Goal: Task Accomplishment & Management: Use online tool/utility

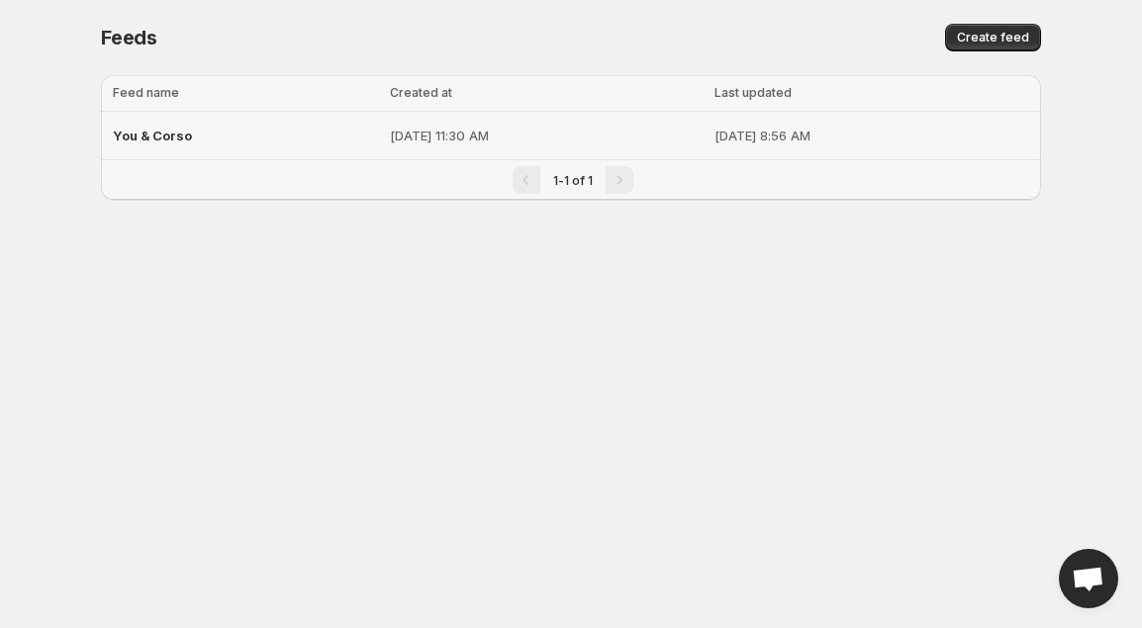
click at [404, 137] on p "[DATE] 11:30 AM" at bounding box center [546, 136] width 312 height 20
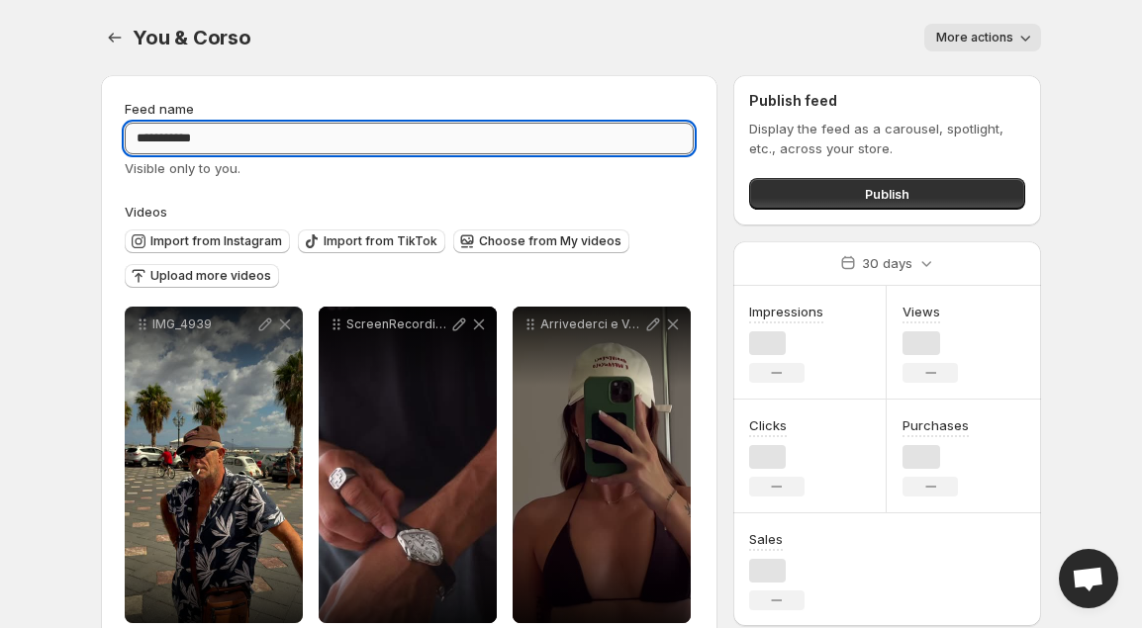
click at [140, 134] on input "**********" at bounding box center [409, 139] width 569 height 32
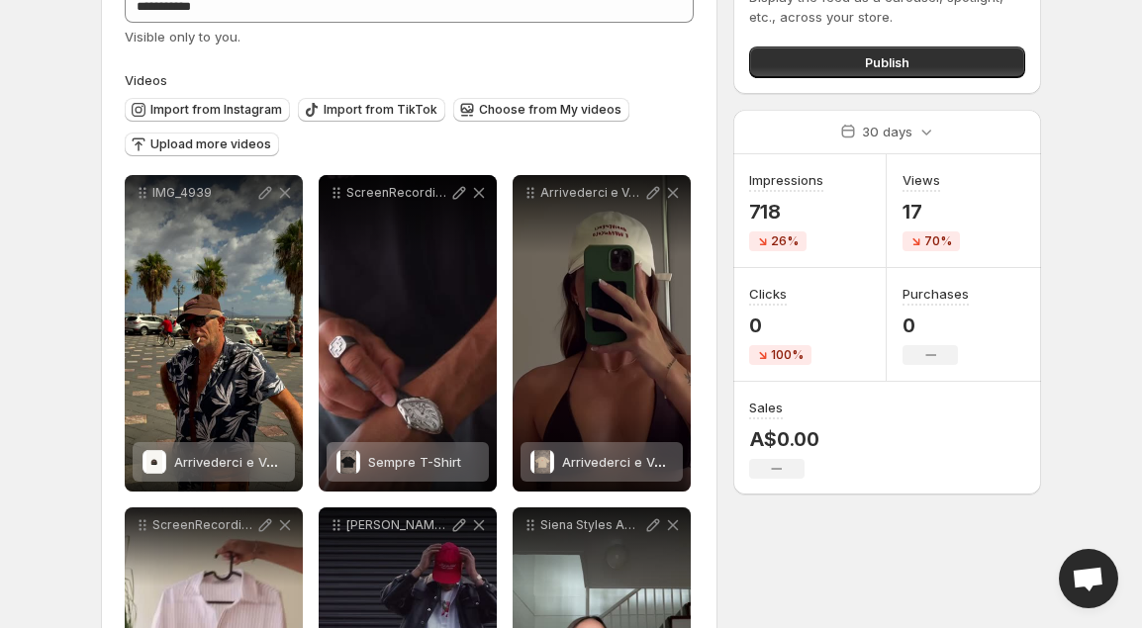
scroll to position [133, 0]
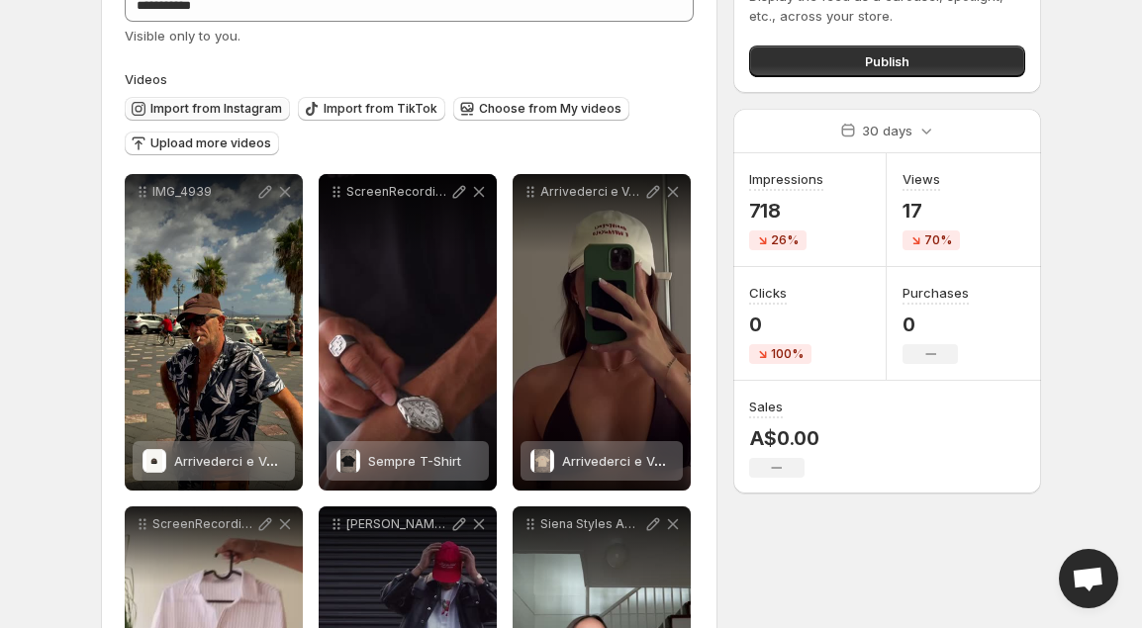
click at [240, 109] on span "Import from Instagram" at bounding box center [216, 109] width 132 height 16
click at [233, 103] on span "Import from Instagram" at bounding box center [216, 109] width 132 height 16
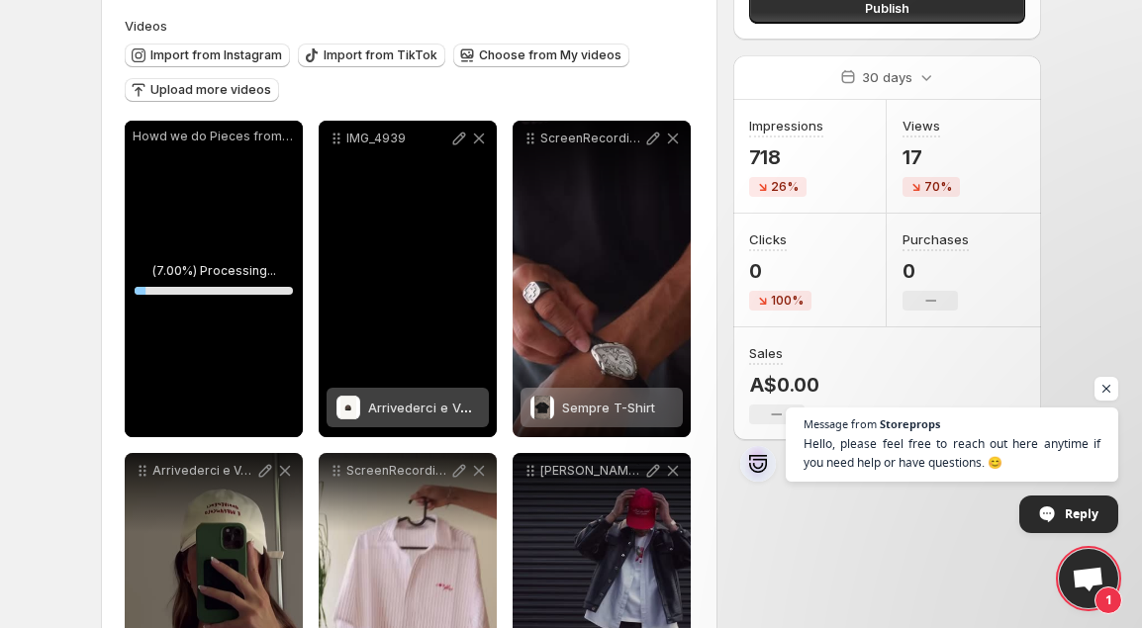
scroll to position [190, 0]
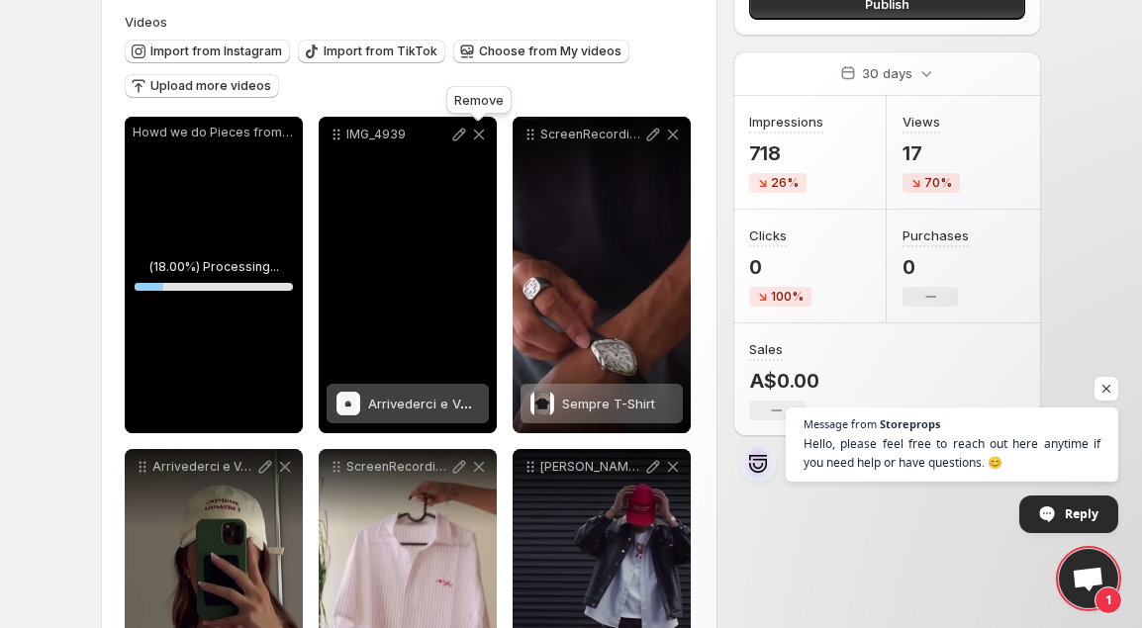
click at [478, 135] on icon at bounding box center [479, 135] width 11 height 11
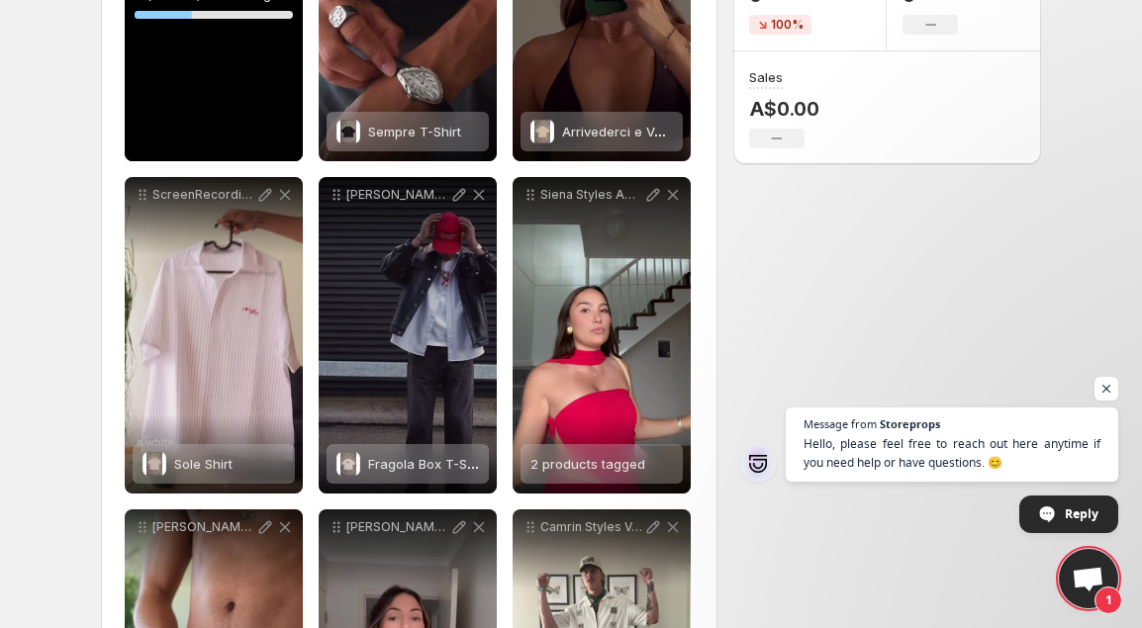
scroll to position [0, 0]
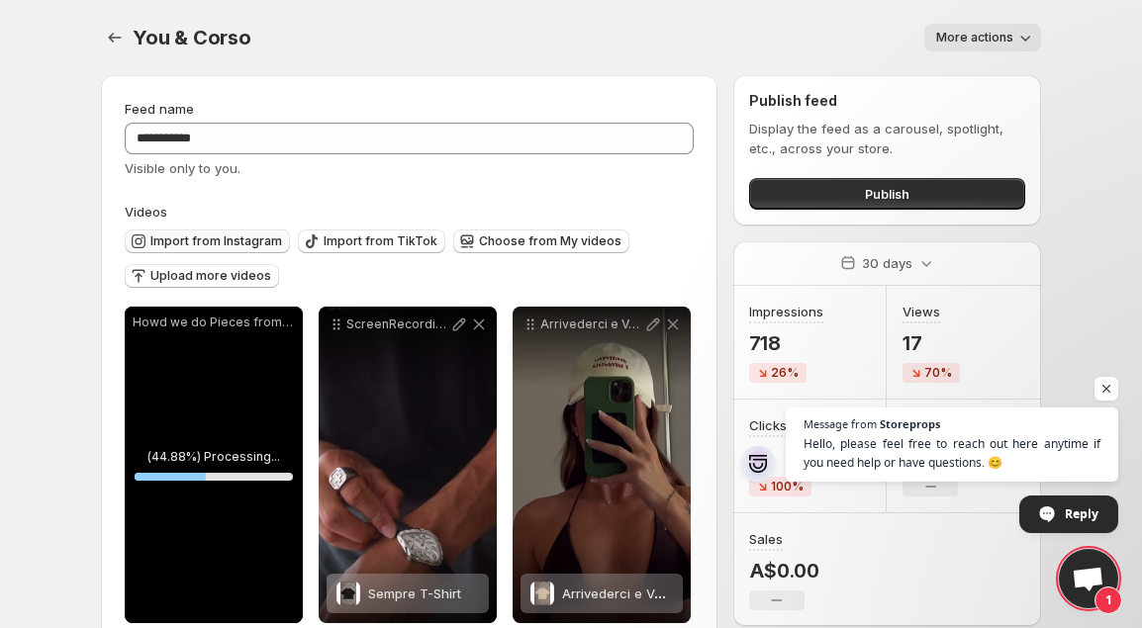
click at [263, 237] on span "Import from Instagram" at bounding box center [216, 241] width 132 height 16
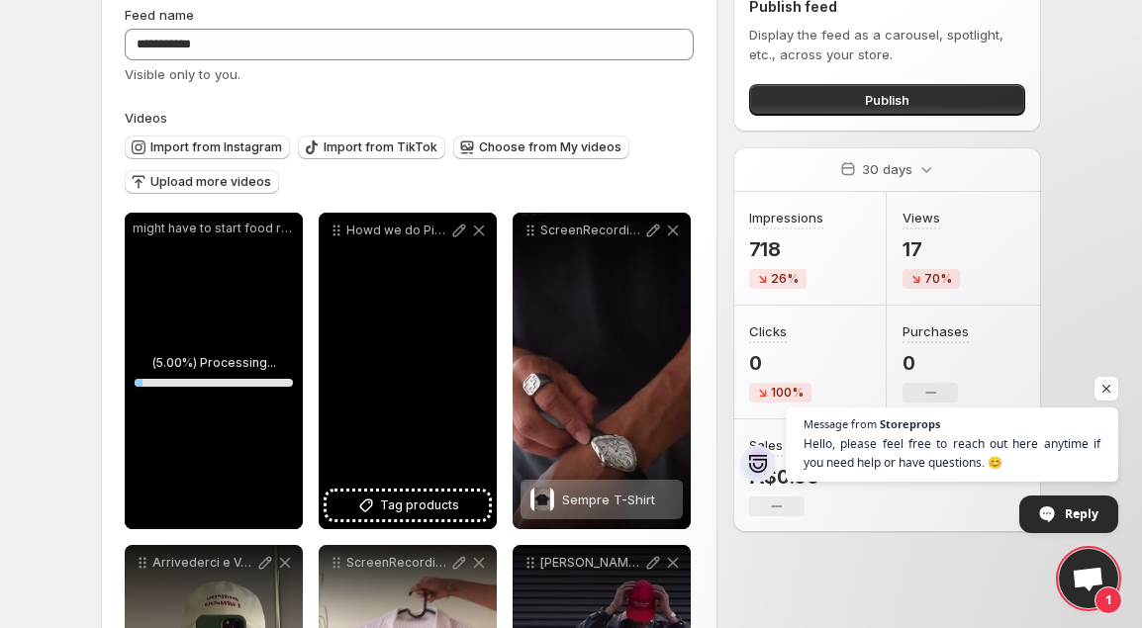
scroll to position [129, 0]
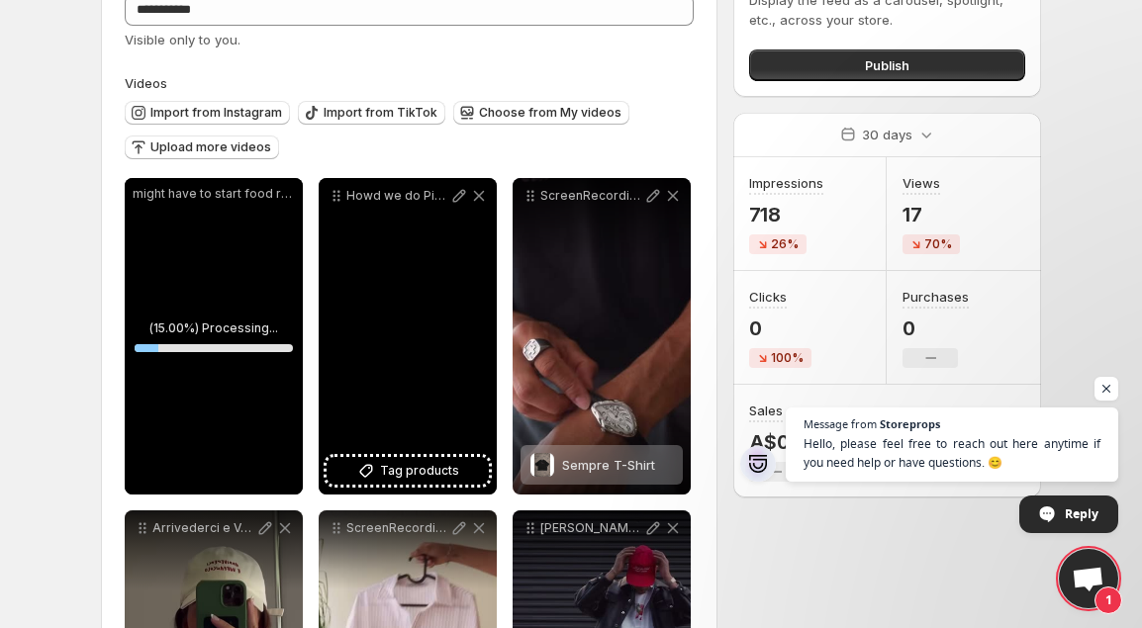
click at [381, 310] on div "Howd we do Pieces from corso98055" at bounding box center [408, 336] width 178 height 317
click at [418, 470] on span "Tag products" at bounding box center [419, 471] width 79 height 20
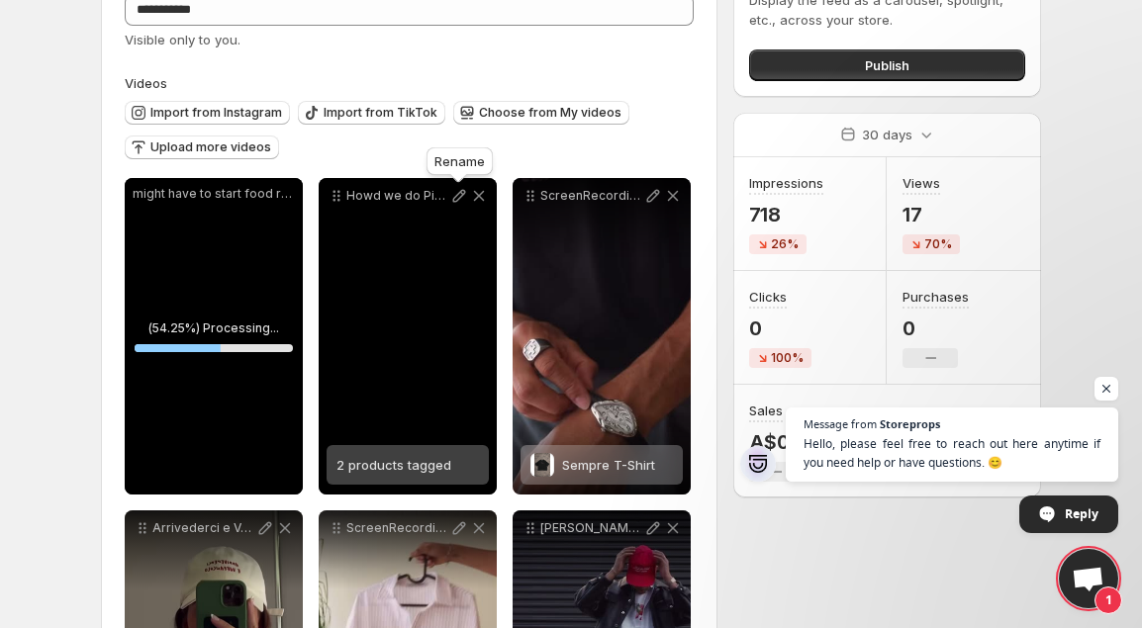
click at [452, 195] on icon at bounding box center [459, 196] width 20 height 20
click at [347, 193] on p "Howd we do Pieces from corso98055" at bounding box center [397, 196] width 103 height 16
click at [390, 429] on div "Howd we do Pieces from corso98055" at bounding box center [408, 336] width 178 height 317
click at [377, 297] on div "Howd we do Pieces from corso98055" at bounding box center [408, 336] width 178 height 317
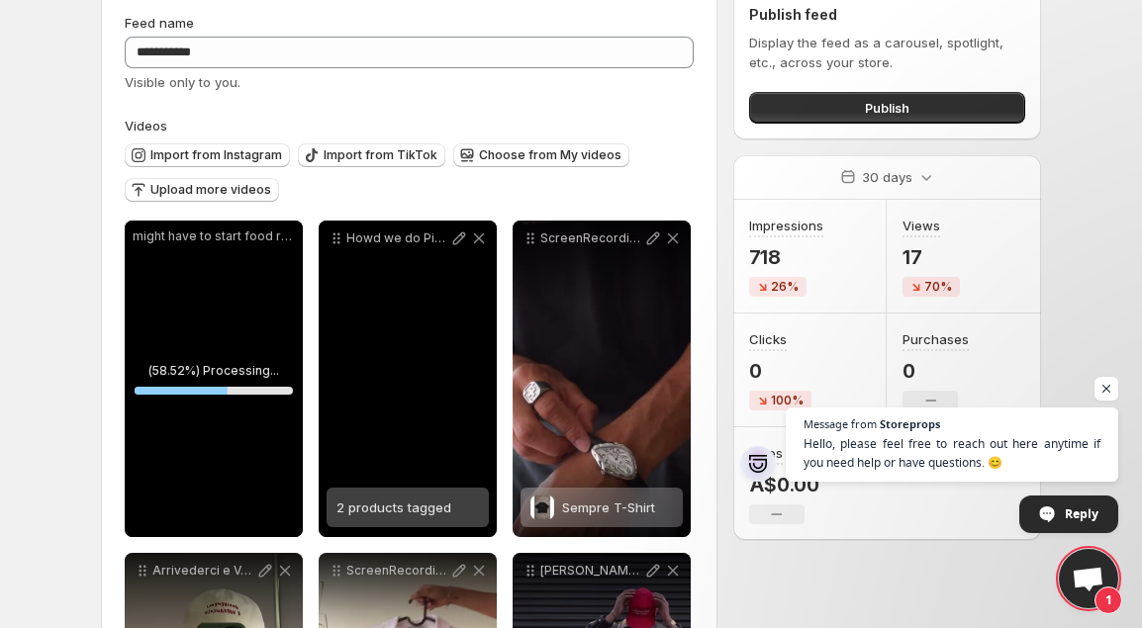
scroll to position [0, 0]
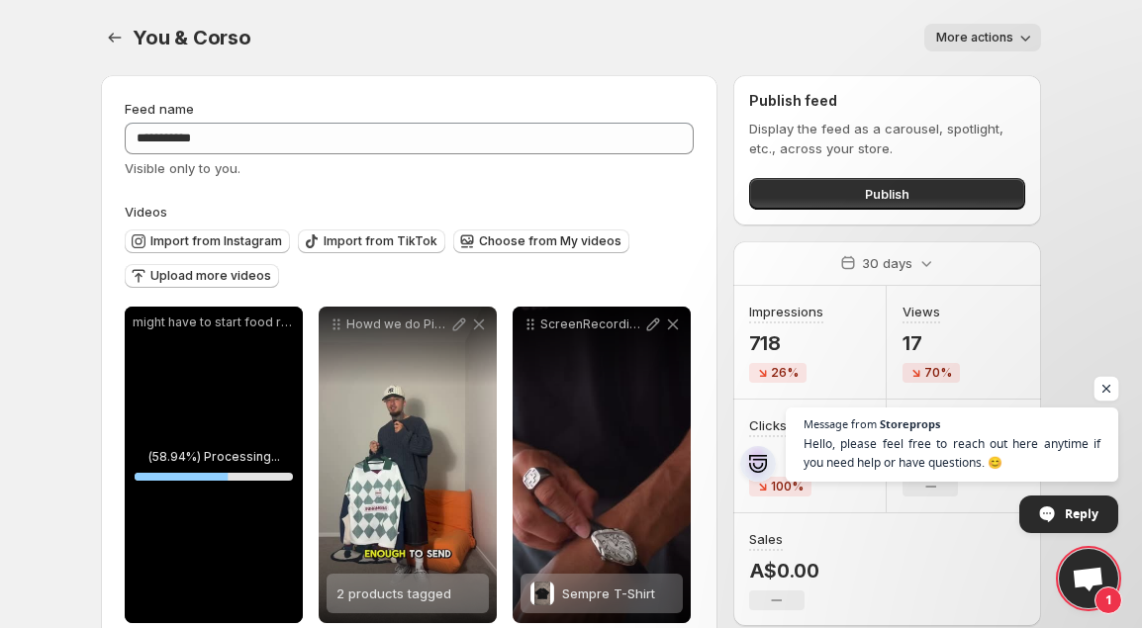
click at [1107, 377] on span "Open chat" at bounding box center [1106, 389] width 25 height 25
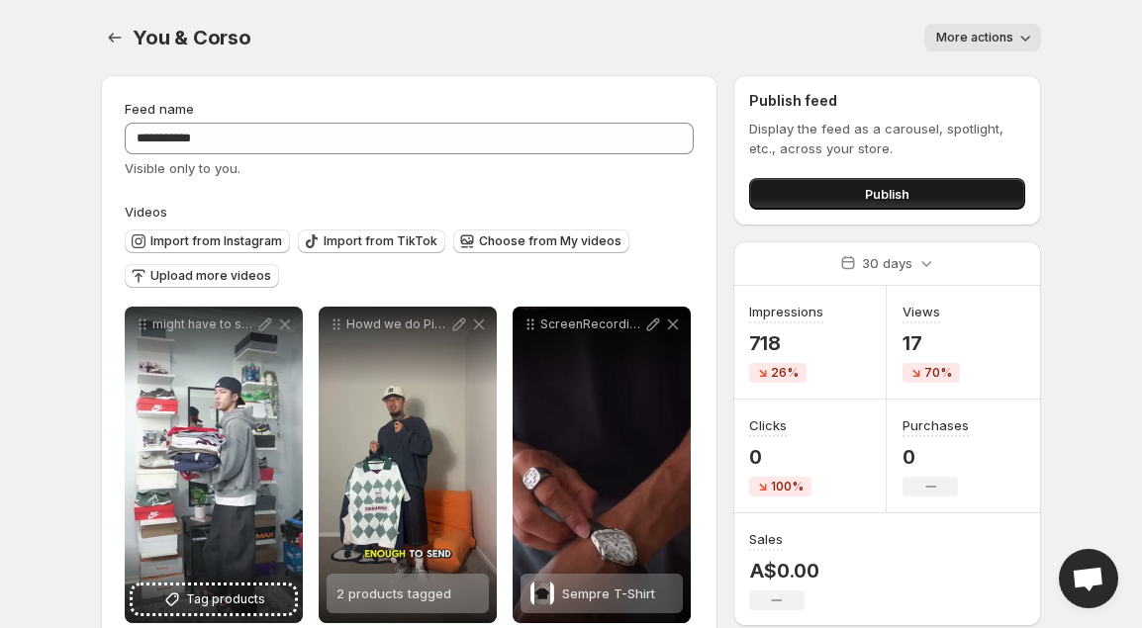
click at [926, 180] on button "Publish" at bounding box center [887, 194] width 276 height 32
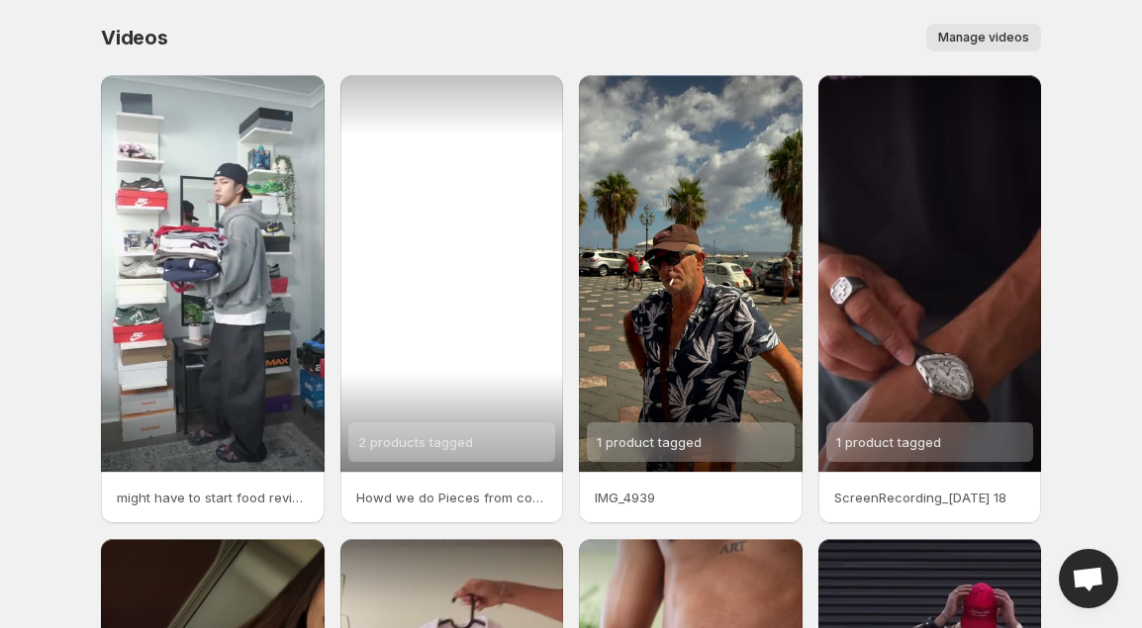
click at [428, 161] on div "2 products tagged" at bounding box center [452, 273] width 224 height 397
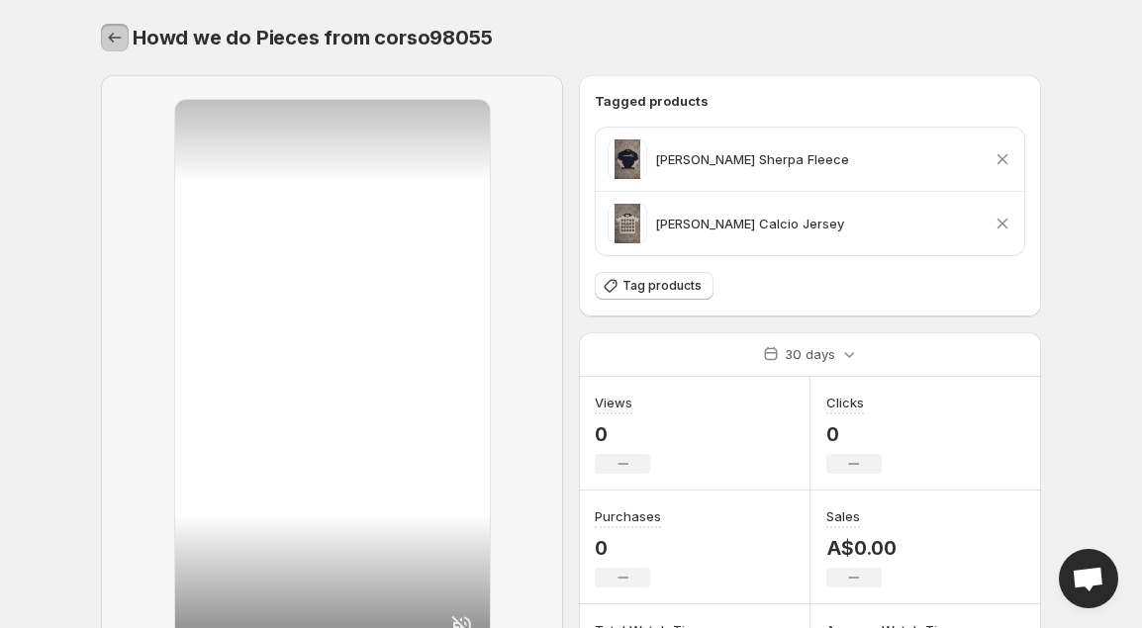
click at [111, 32] on icon "Settings" at bounding box center [115, 38] width 20 height 20
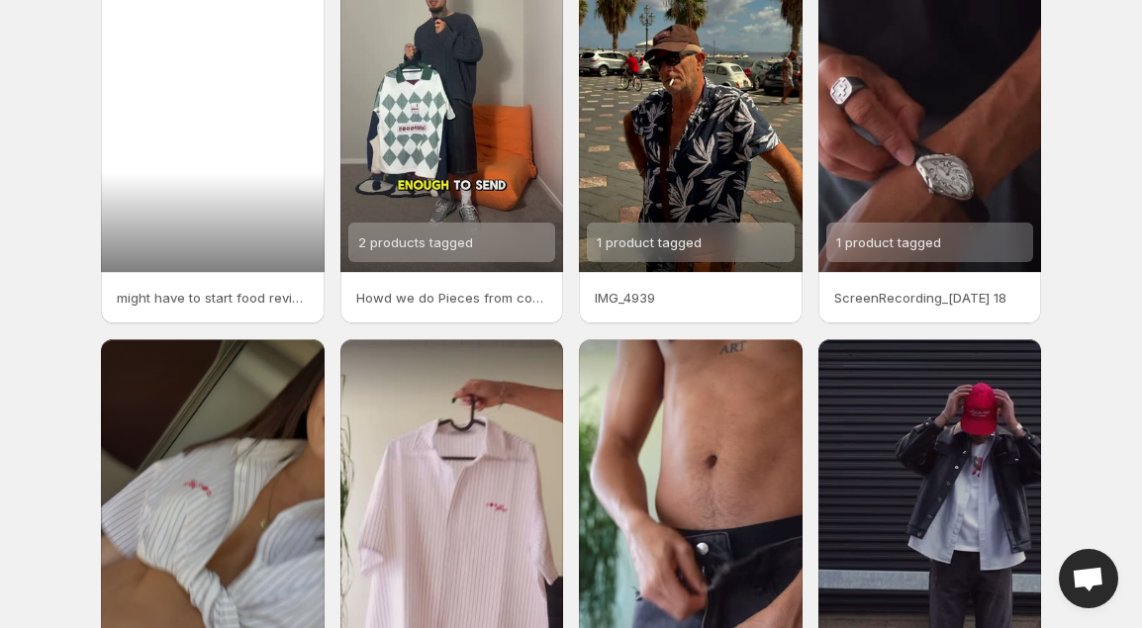
scroll to position [228, 0]
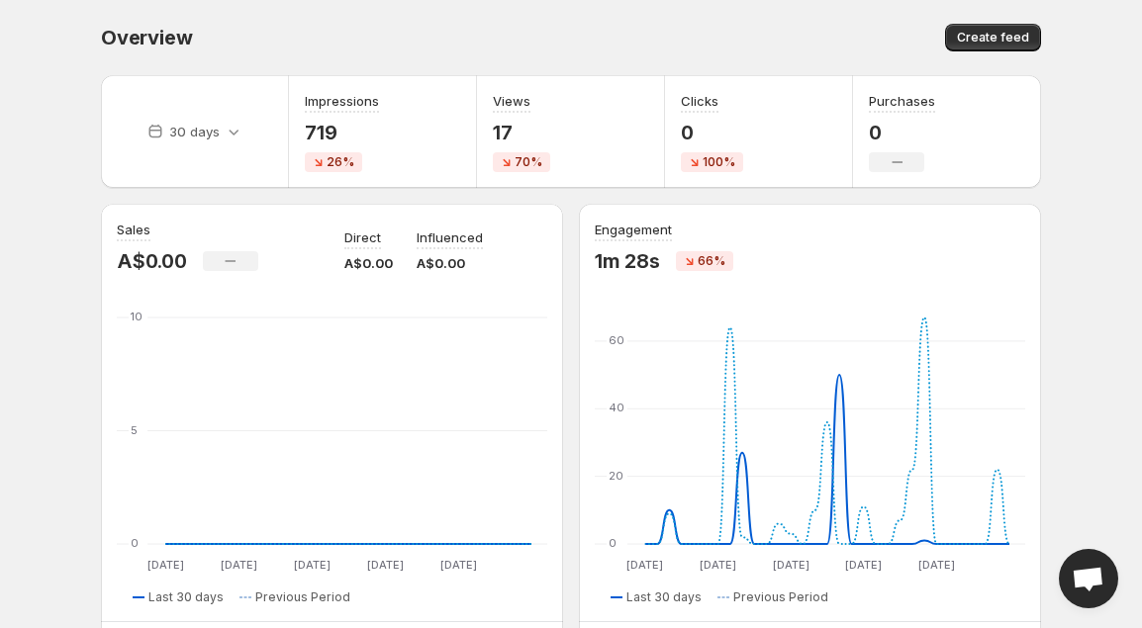
click at [517, 62] on div "Overview. This page is ready Overview Create feed" at bounding box center [571, 37] width 940 height 75
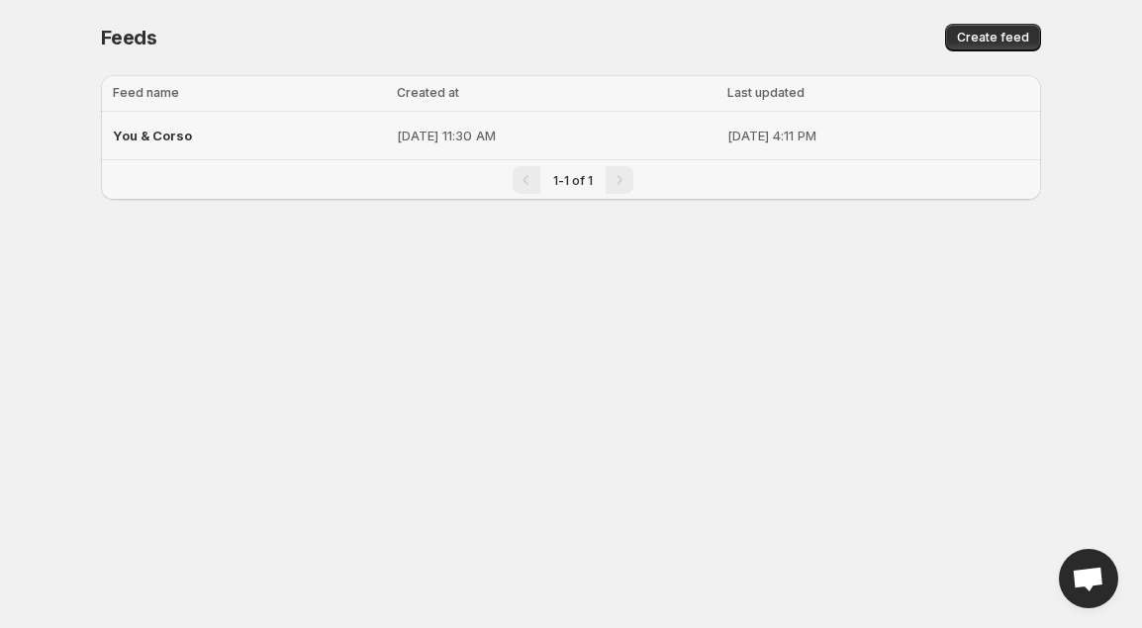
click at [217, 140] on div "You & Corso" at bounding box center [249, 136] width 272 height 36
click at [170, 131] on span "You & Corso" at bounding box center [152, 136] width 79 height 16
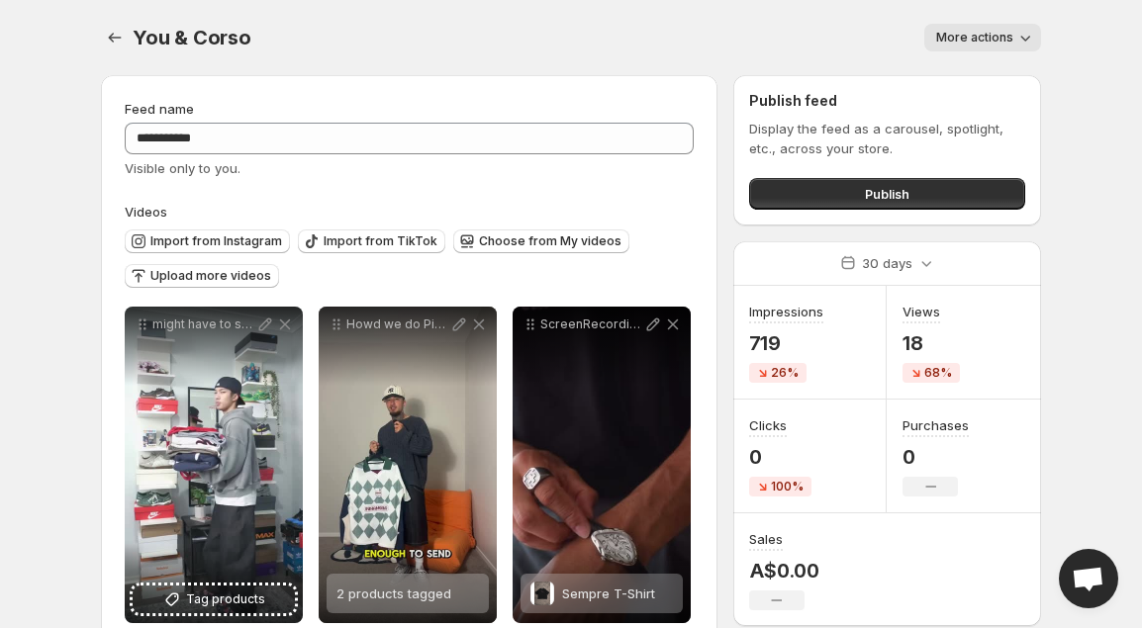
click at [1020, 53] on div "You & Corso. This page is ready You & Corso More actions More actions More acti…" at bounding box center [571, 37] width 940 height 75
click at [1018, 36] on icon "button" at bounding box center [1025, 38] width 20 height 20
click at [1075, 77] on body "**********" at bounding box center [571, 314] width 1142 height 628
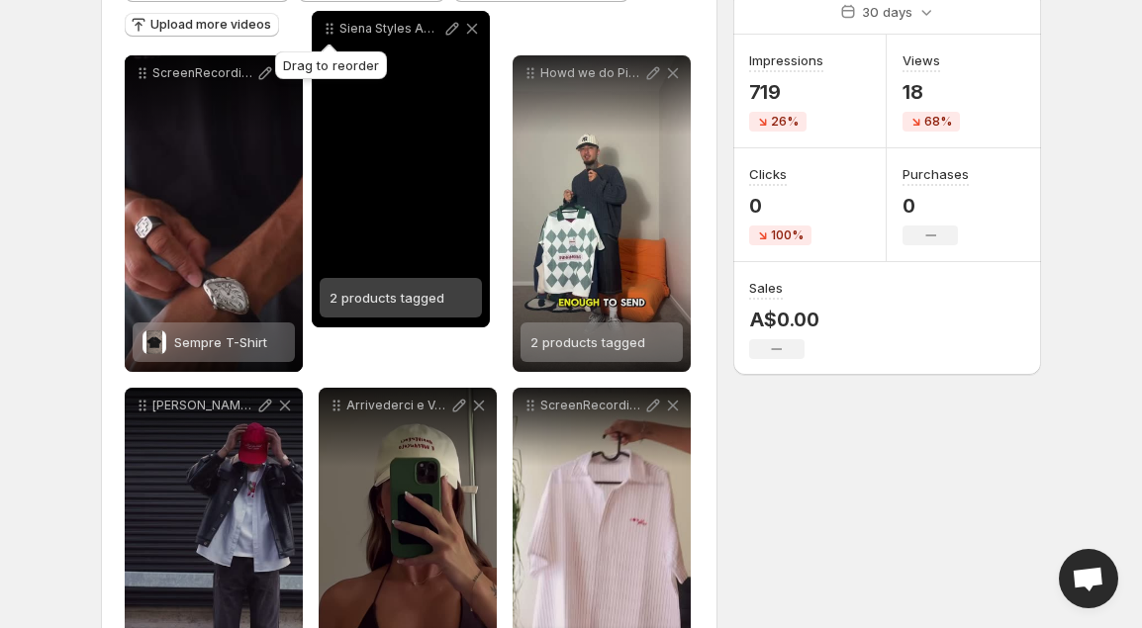
scroll to position [180, 0]
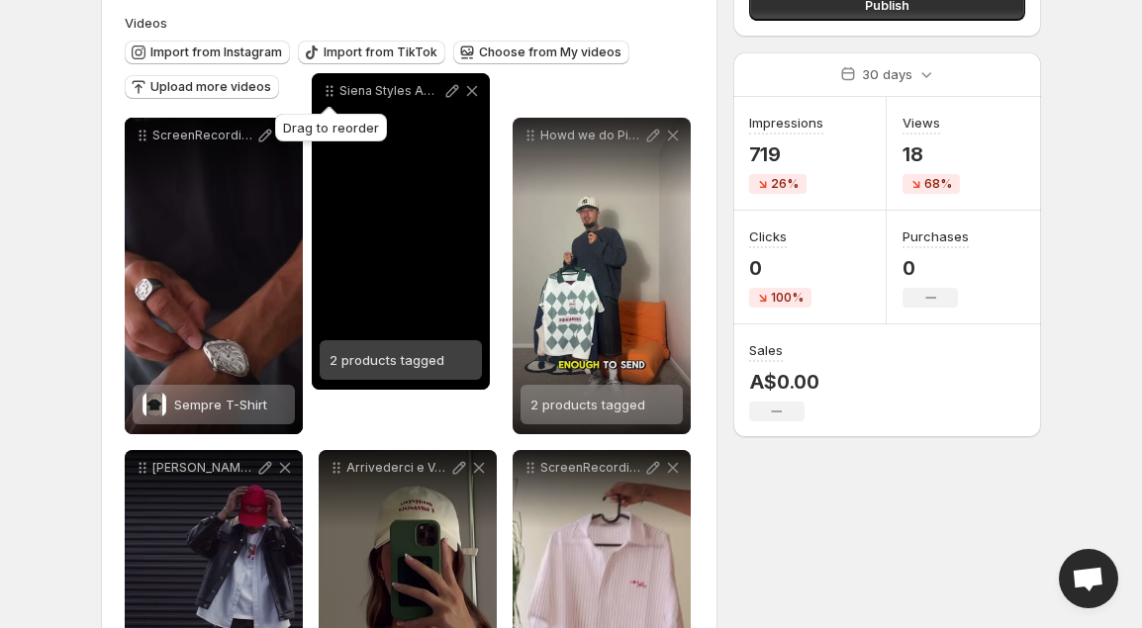
drag, startPoint x: 143, startPoint y: 490, endPoint x: 328, endPoint y: 41, distance: 485.8
click at [328, 73] on div "Siena Styles Amara Set" at bounding box center [401, 91] width 178 height 36
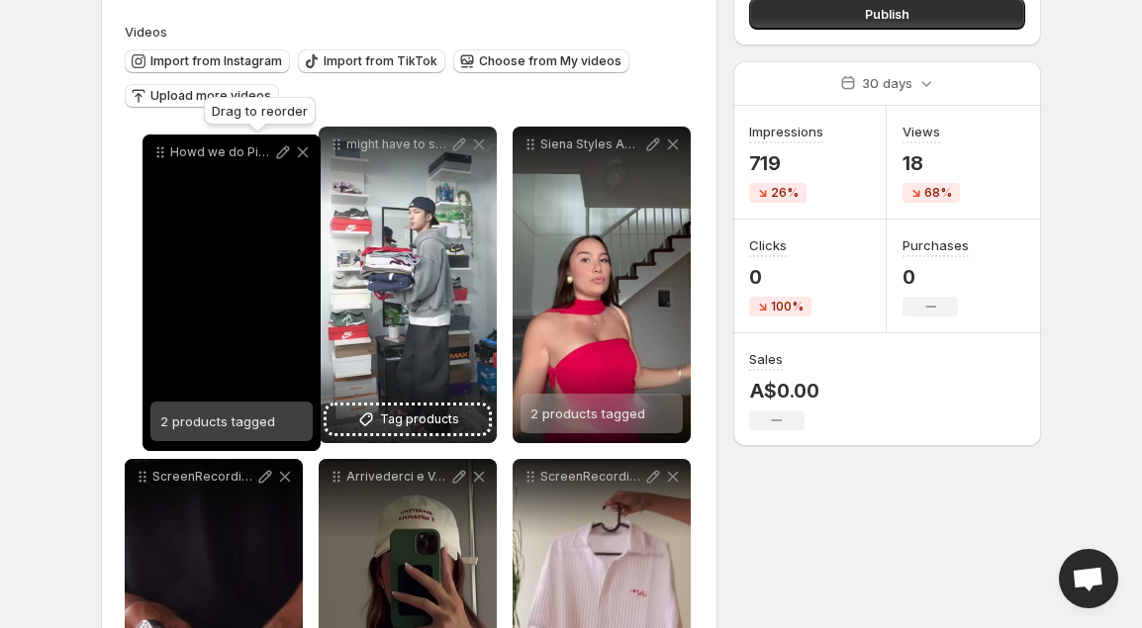
drag, startPoint x: 530, startPoint y: 142, endPoint x: 159, endPoint y: 150, distance: 371.1
click at [159, 150] on icon at bounding box center [160, 152] width 20 height 20
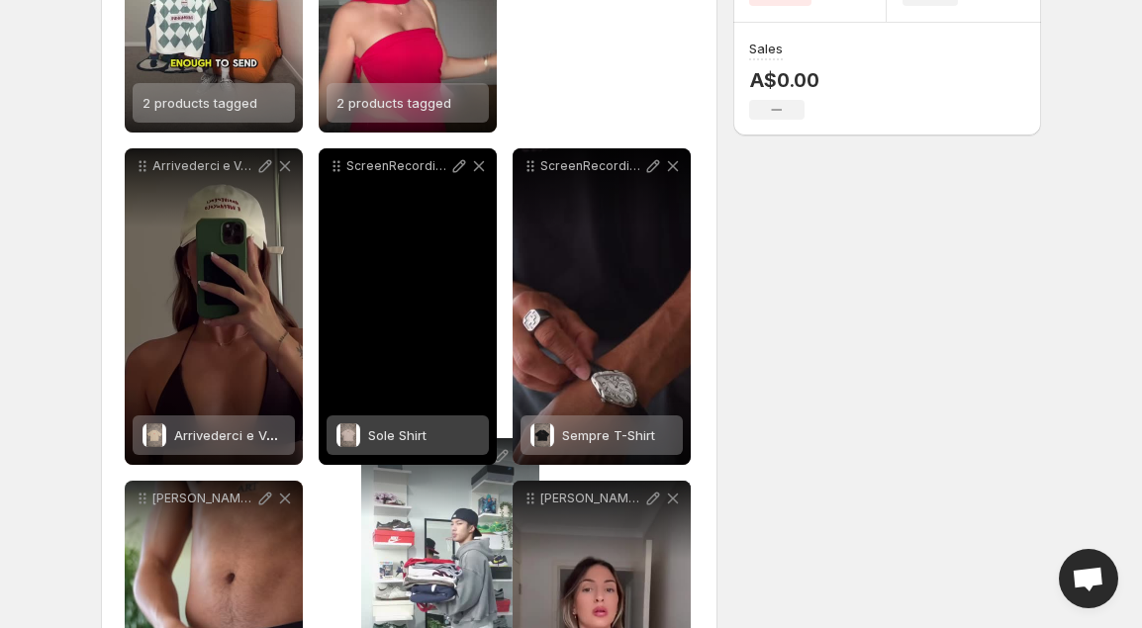
scroll to position [583, 0]
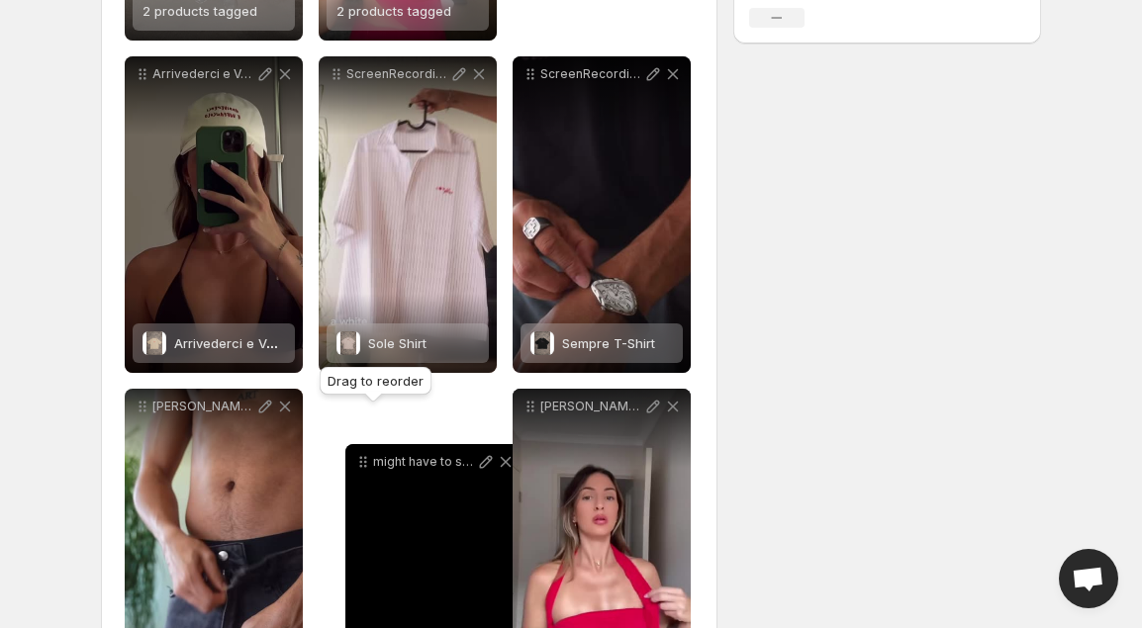
drag, startPoint x: 339, startPoint y: 87, endPoint x: 366, endPoint y: 464, distance: 377.9
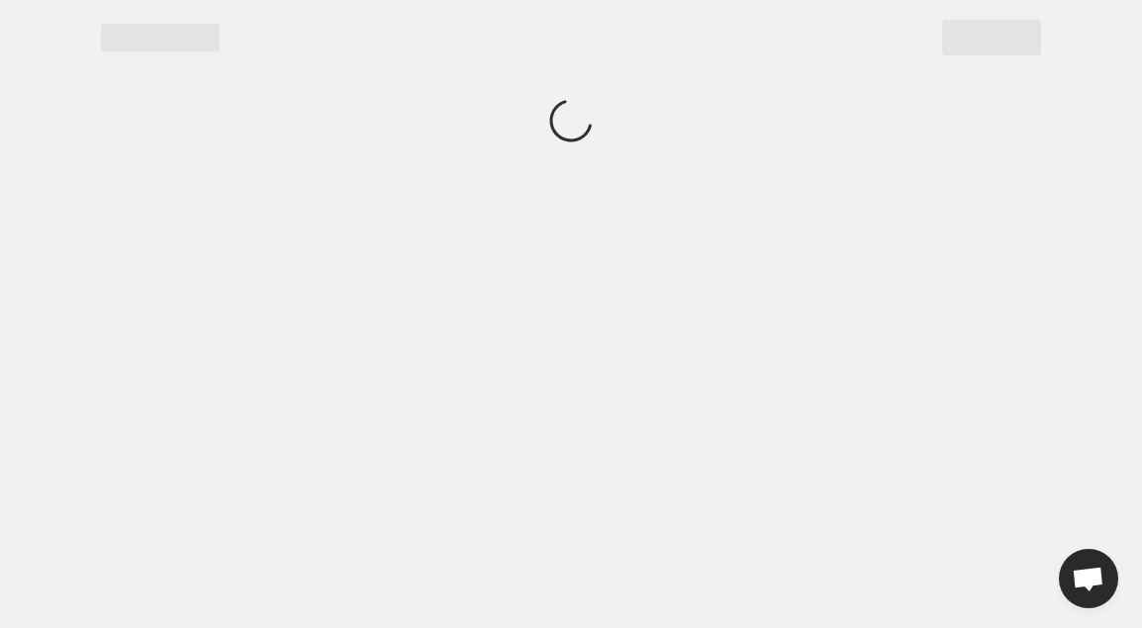
scroll to position [0, 0]
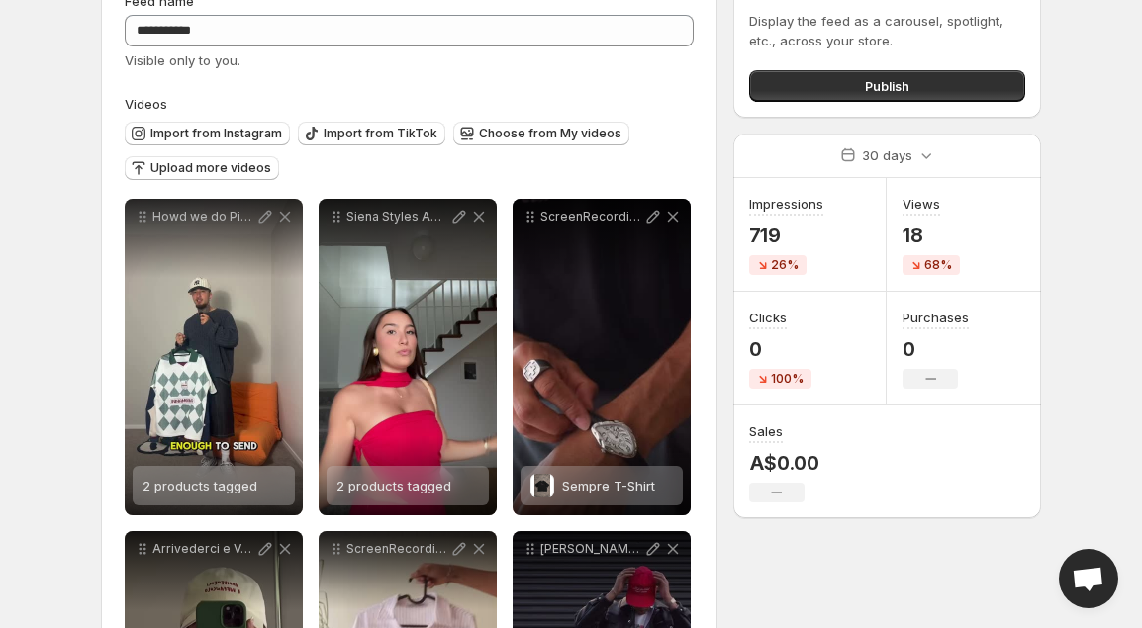
scroll to position [133, 0]
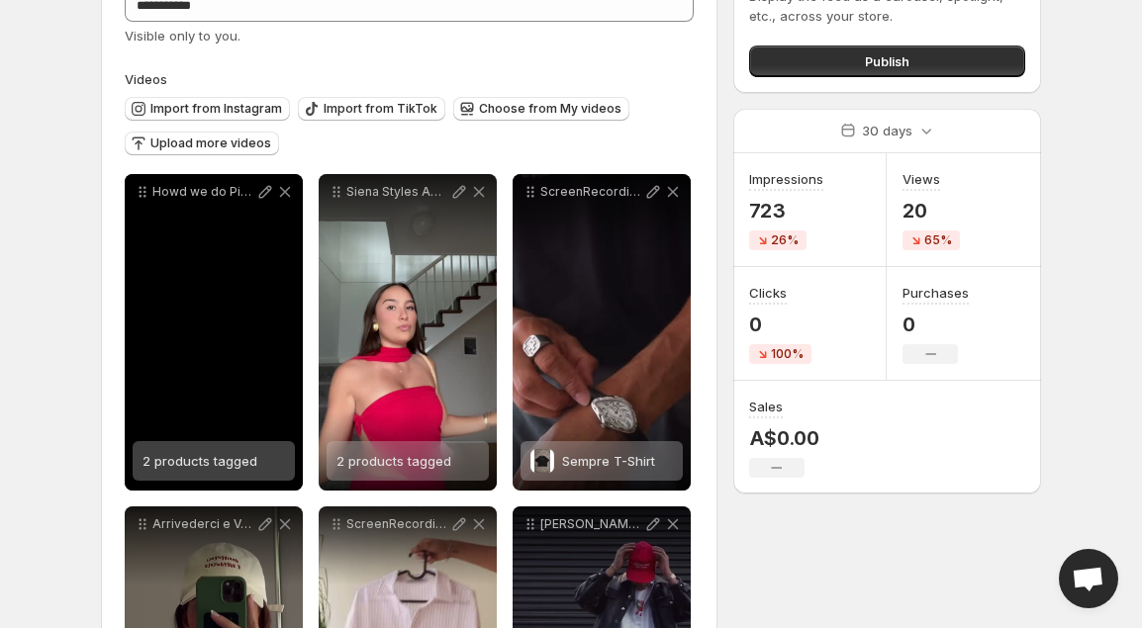
click at [231, 188] on p "Howd we do Pieces from corso98055" at bounding box center [203, 192] width 103 height 16
click at [212, 409] on div "Howd we do Pieces from corso98055" at bounding box center [214, 332] width 178 height 317
click at [197, 332] on div "Howd we do Pieces from corso98055" at bounding box center [214, 332] width 178 height 317
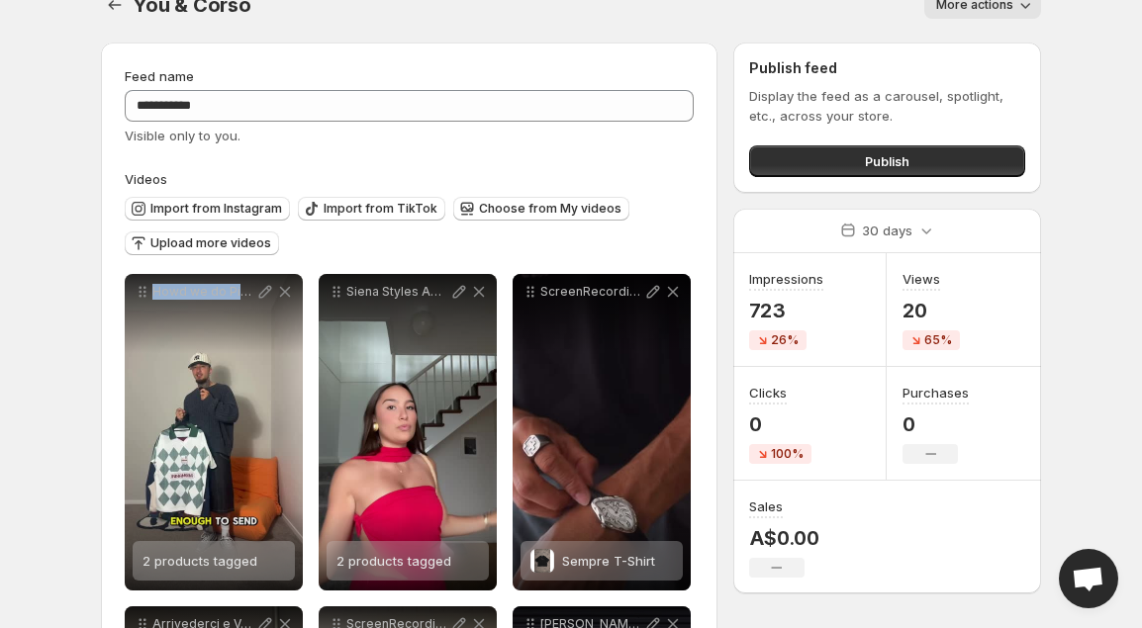
scroll to position [31, 0]
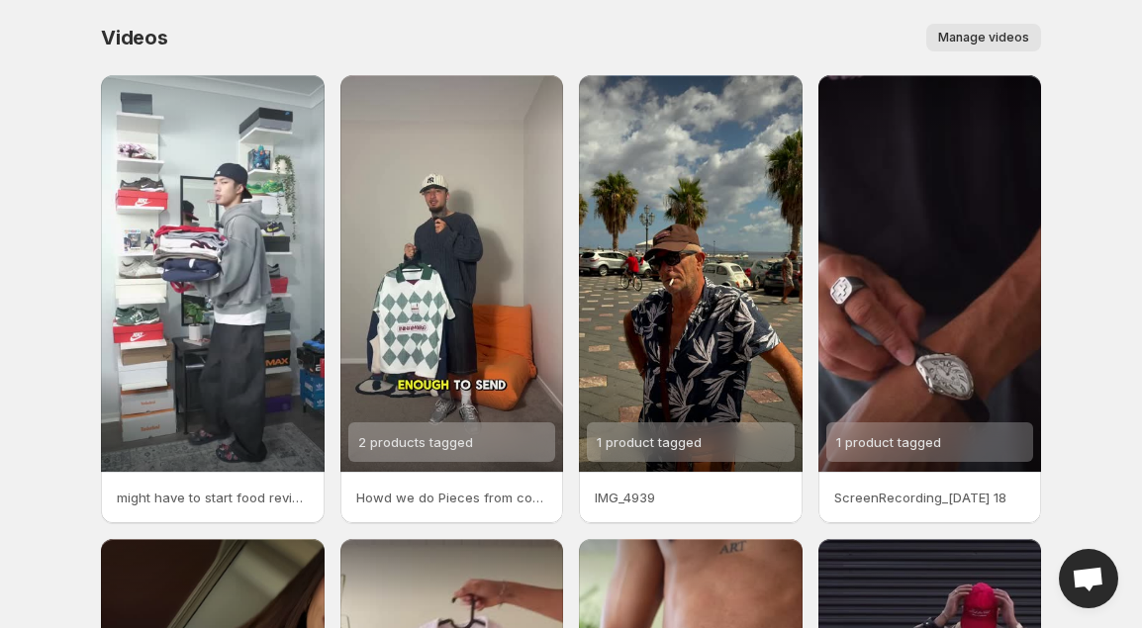
scroll to position [1, 0]
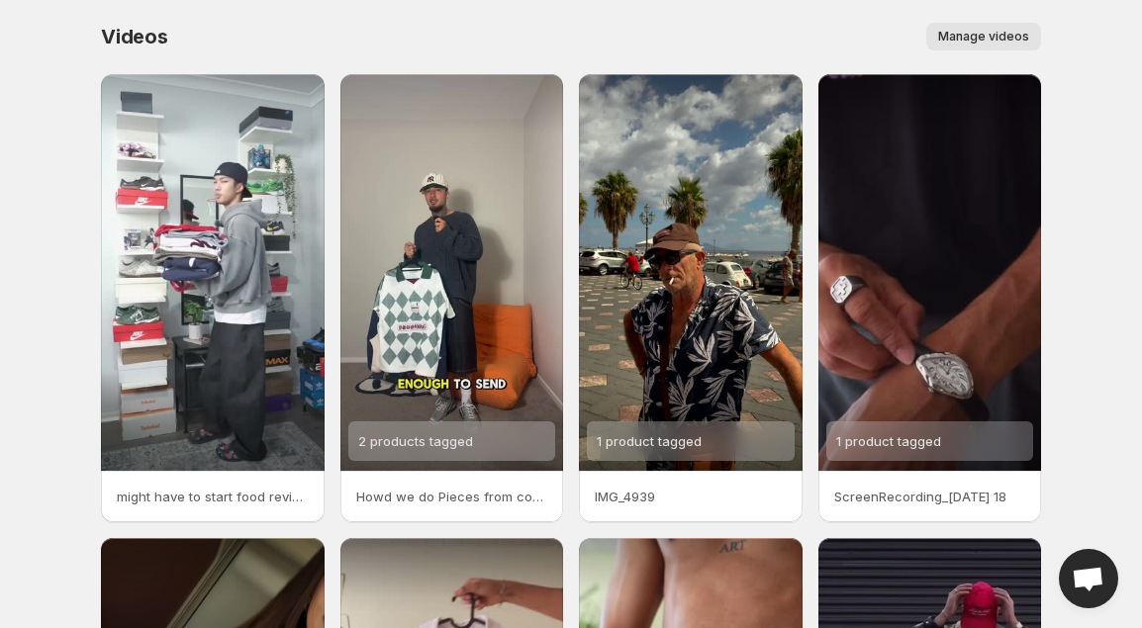
click at [970, 34] on span "Manage videos" at bounding box center [983, 37] width 91 height 16
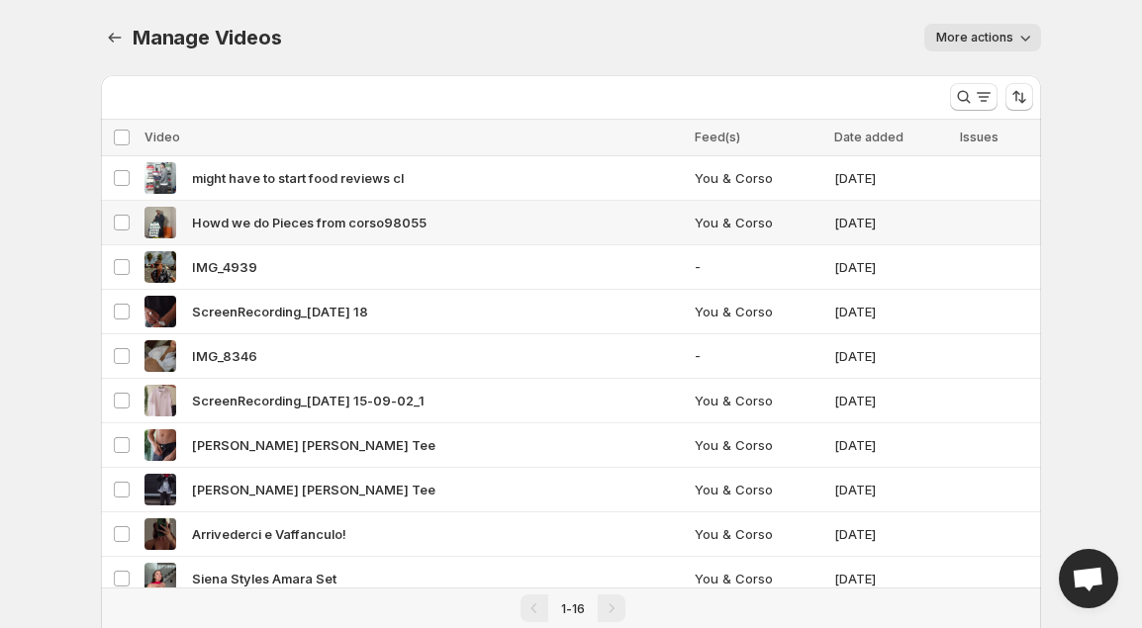
click at [228, 225] on span "Howd we do Pieces from corso98055" at bounding box center [309, 223] width 234 height 20
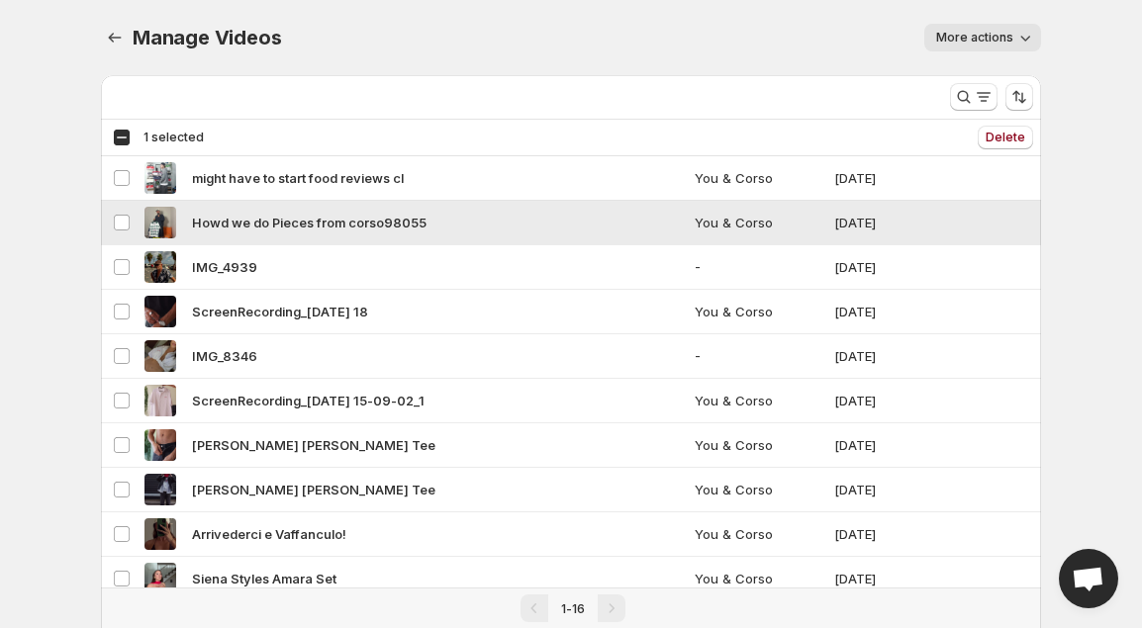
click at [245, 220] on span "Howd we do Pieces from corso98055" at bounding box center [309, 223] width 234 height 20
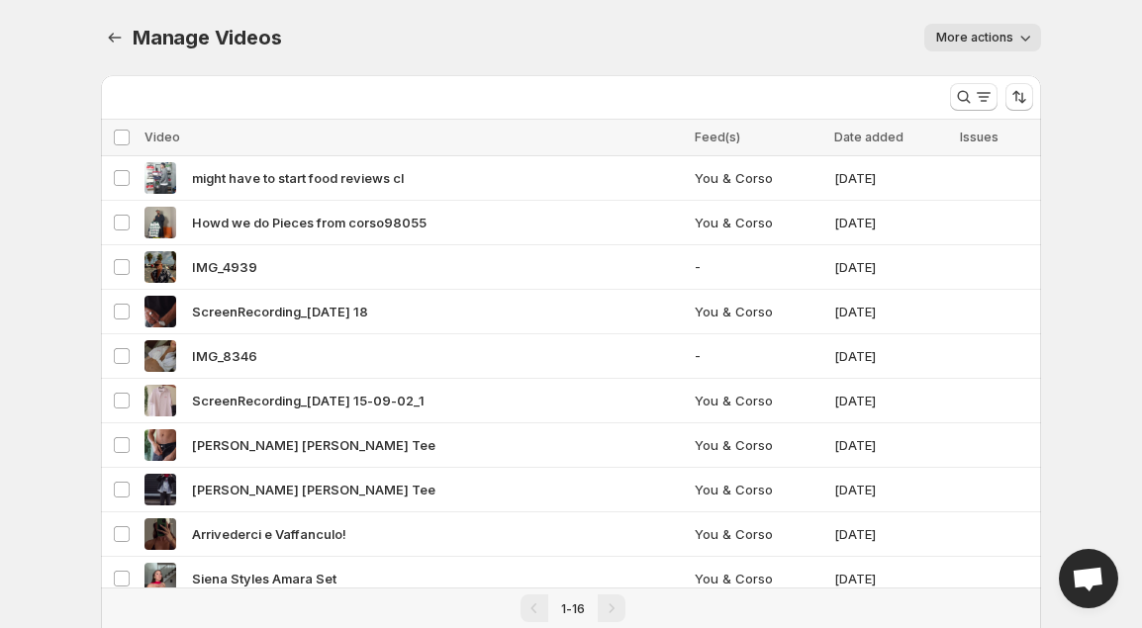
click at [1008, 29] on button "More actions" at bounding box center [982, 38] width 117 height 28
click at [1073, 20] on body "Home Feeds Videos Subscription Settings Manage Videos. This page is ready Manag…" at bounding box center [571, 314] width 1142 height 628
click at [264, 190] on div "might have to start food reviews cl" at bounding box center [413, 178] width 538 height 32
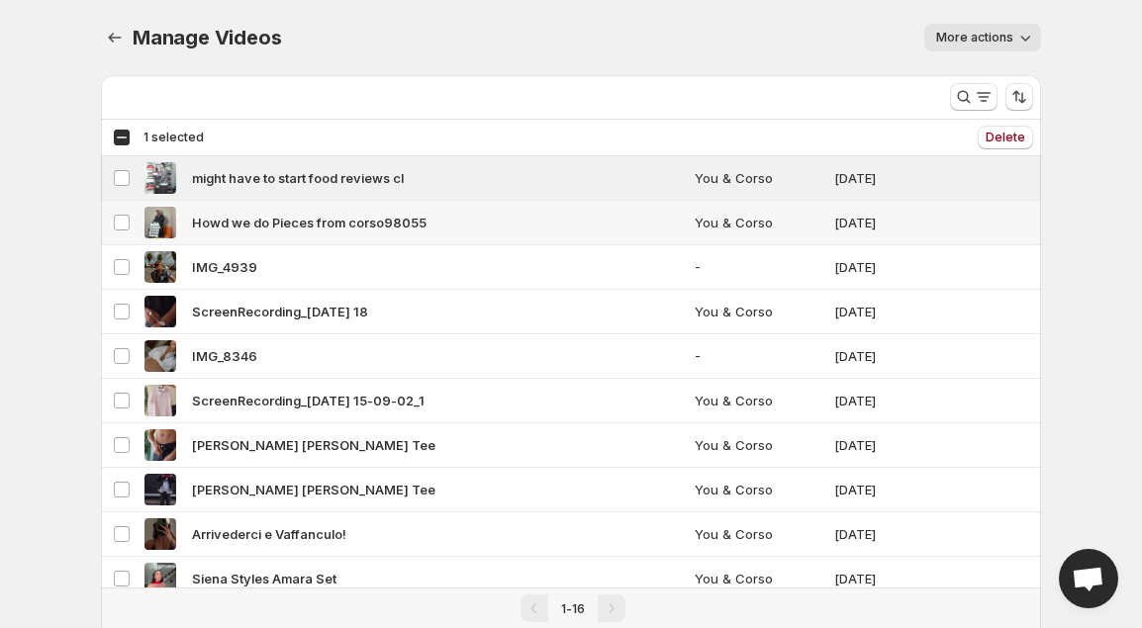
click at [263, 221] on span "Howd we do Pieces from corso98055" at bounding box center [309, 223] width 234 height 20
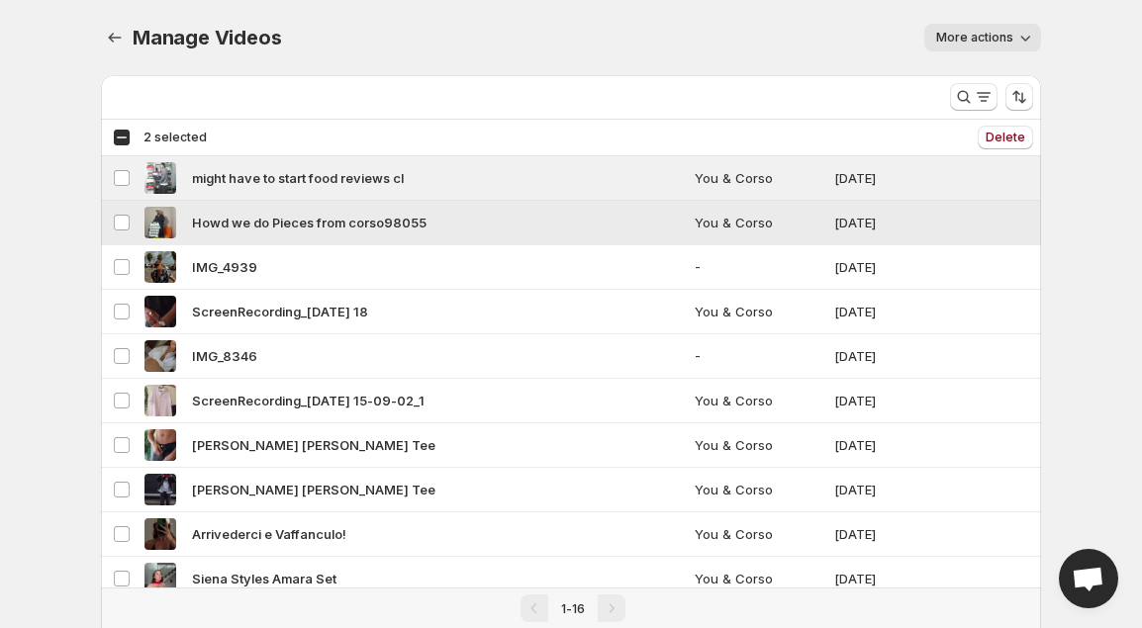
click at [263, 221] on span "Howd we do Pieces from corso98055" at bounding box center [309, 223] width 234 height 20
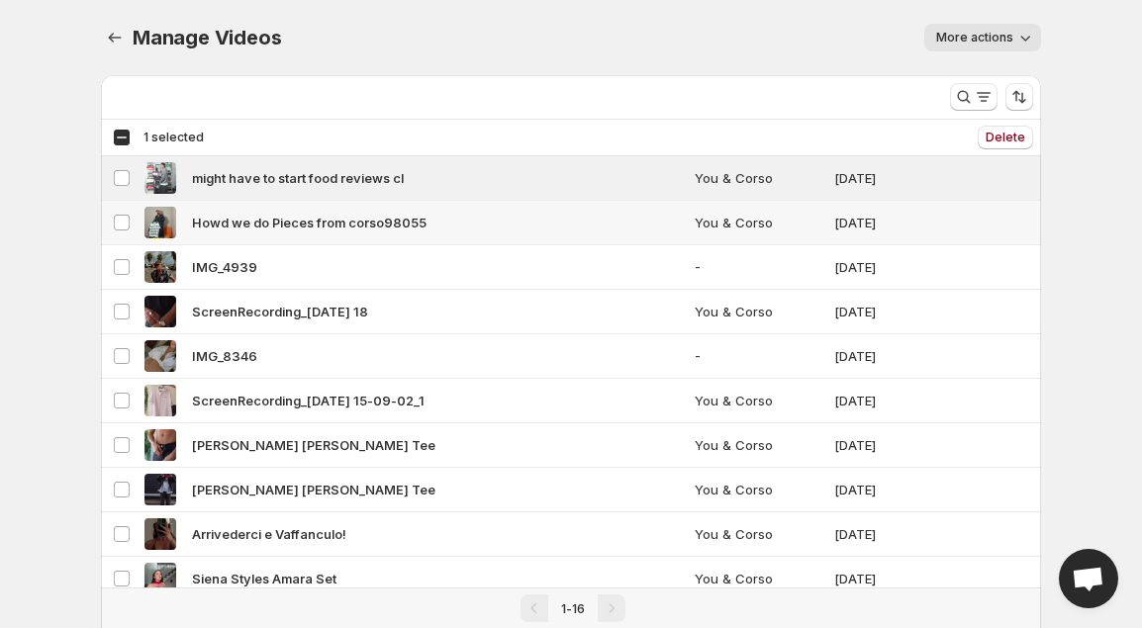
click at [263, 221] on span "Howd we do Pieces from corso98055" at bounding box center [309, 223] width 234 height 20
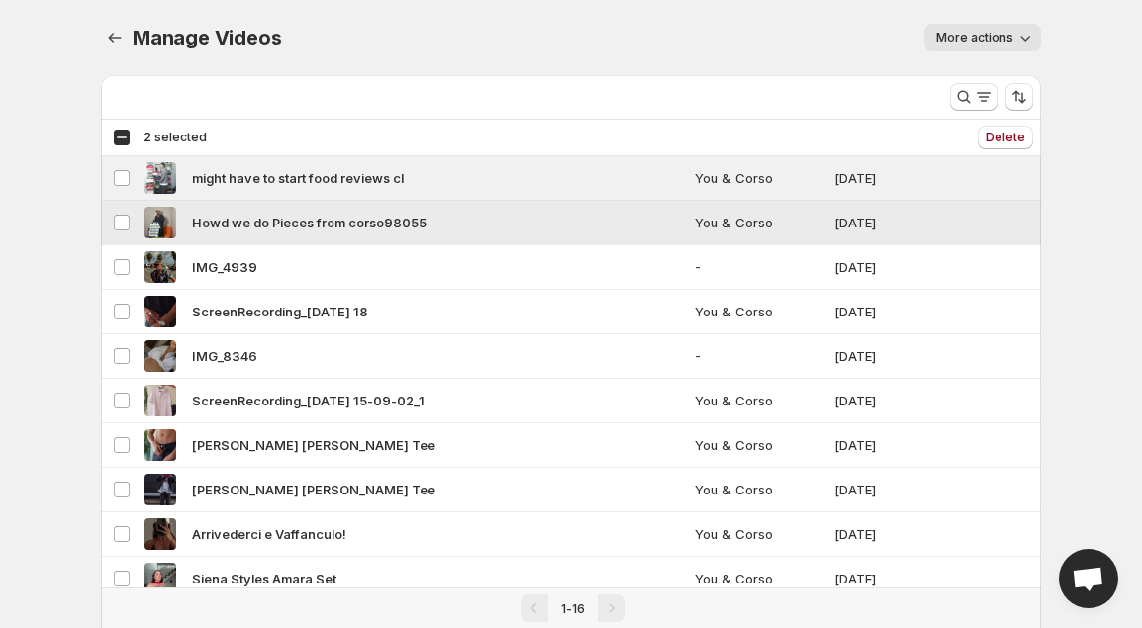
click at [263, 221] on span "Howd we do Pieces from corso98055" at bounding box center [309, 223] width 234 height 20
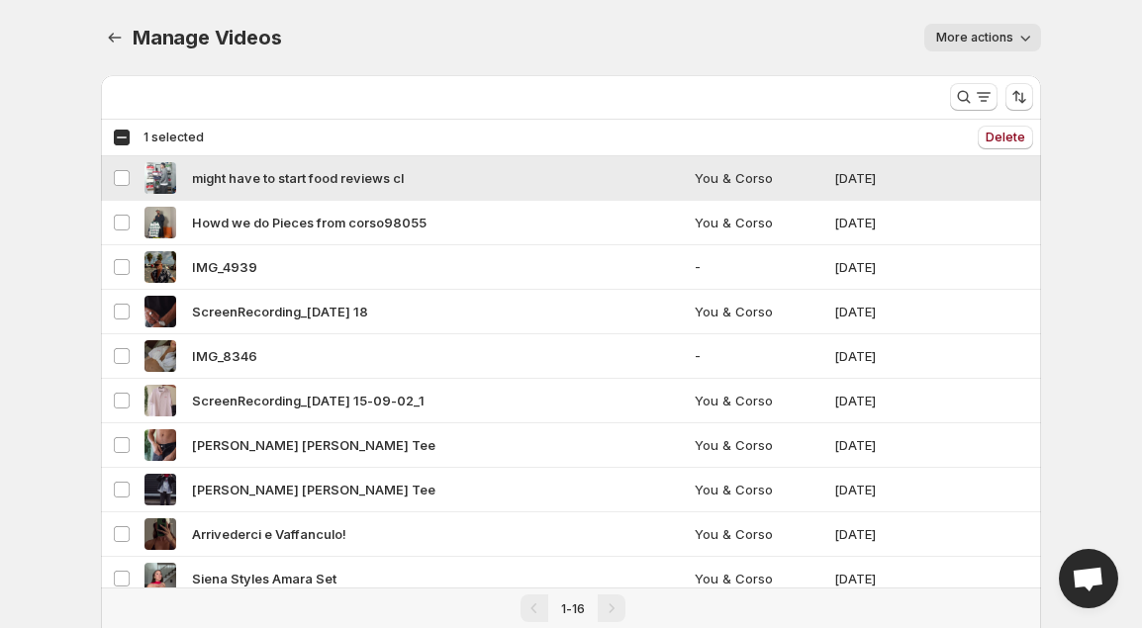
click at [215, 178] on span "might have to start food reviews cl" at bounding box center [298, 178] width 212 height 20
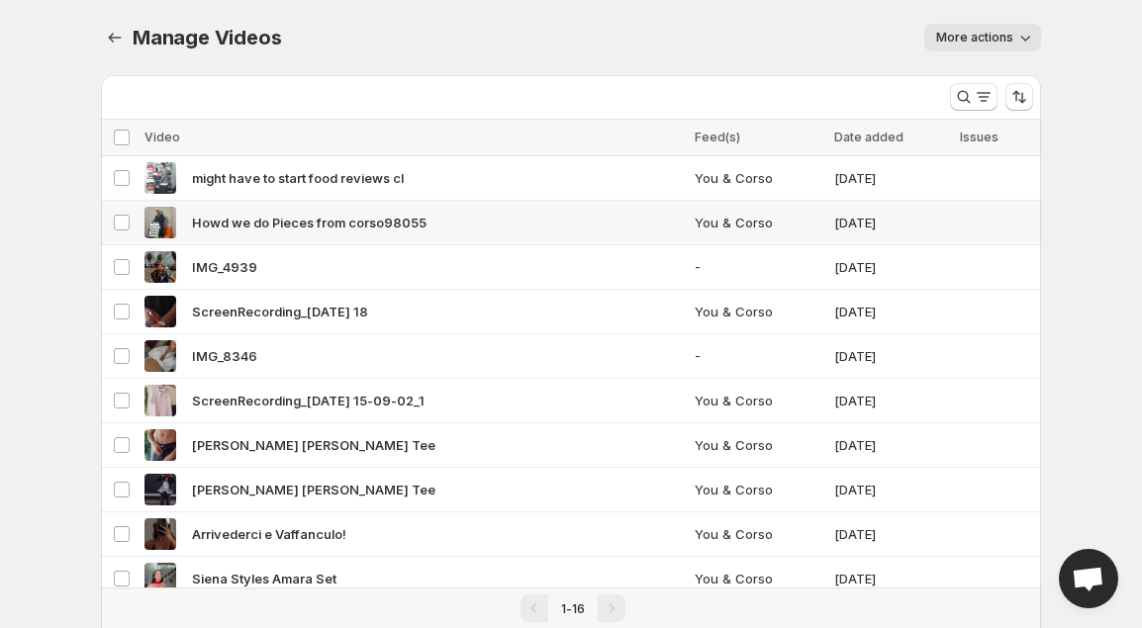
click at [231, 223] on span "Howd we do Pieces from corso98055" at bounding box center [309, 223] width 234 height 20
click at [118, 30] on icon "Manage Videos" at bounding box center [115, 38] width 20 height 20
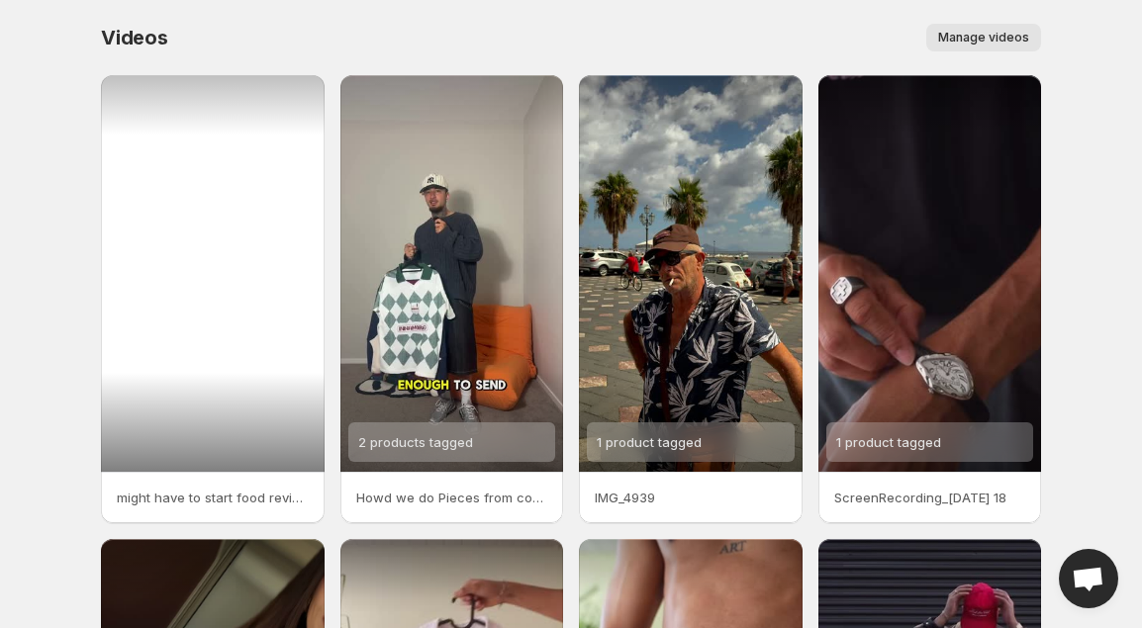
click at [222, 245] on div at bounding box center [213, 273] width 224 height 397
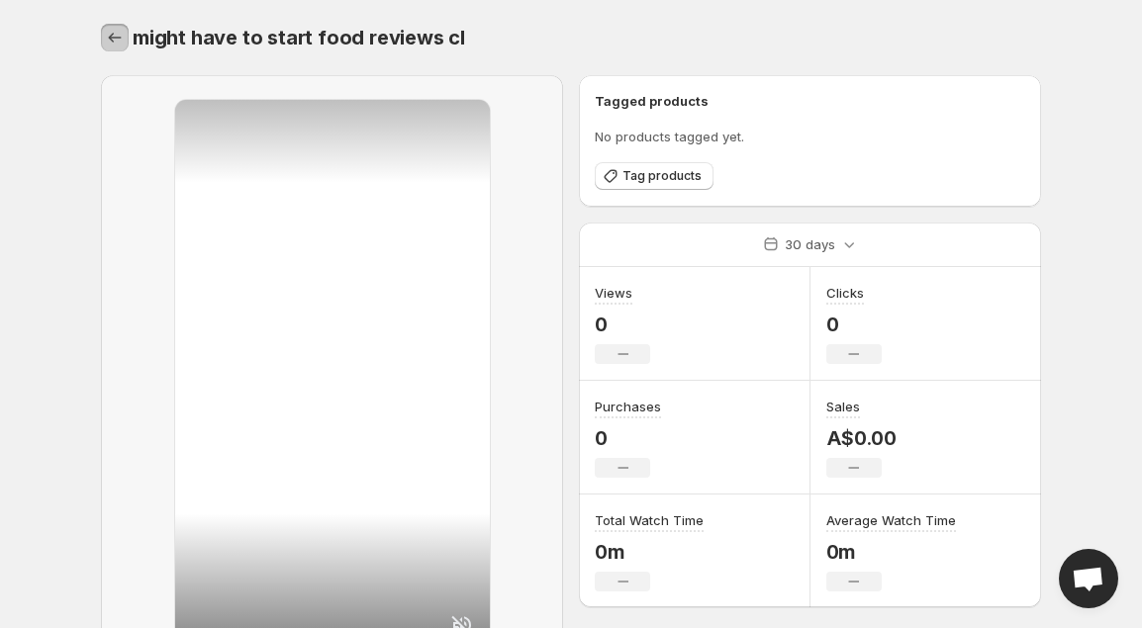
click at [112, 42] on icon "Settings" at bounding box center [115, 38] width 20 height 20
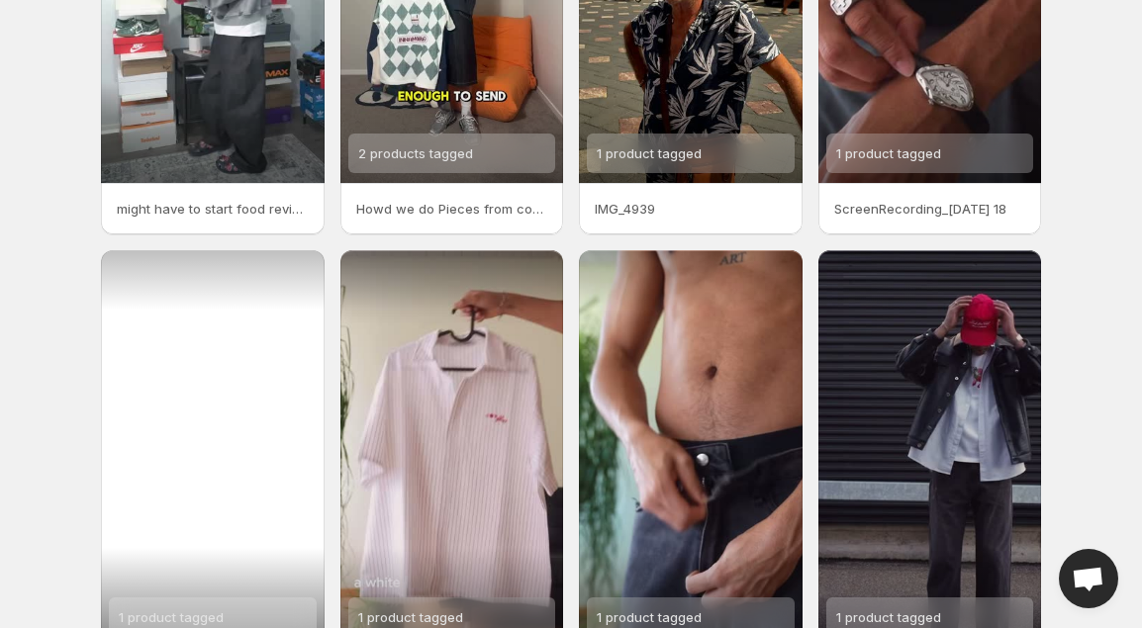
scroll to position [121, 0]
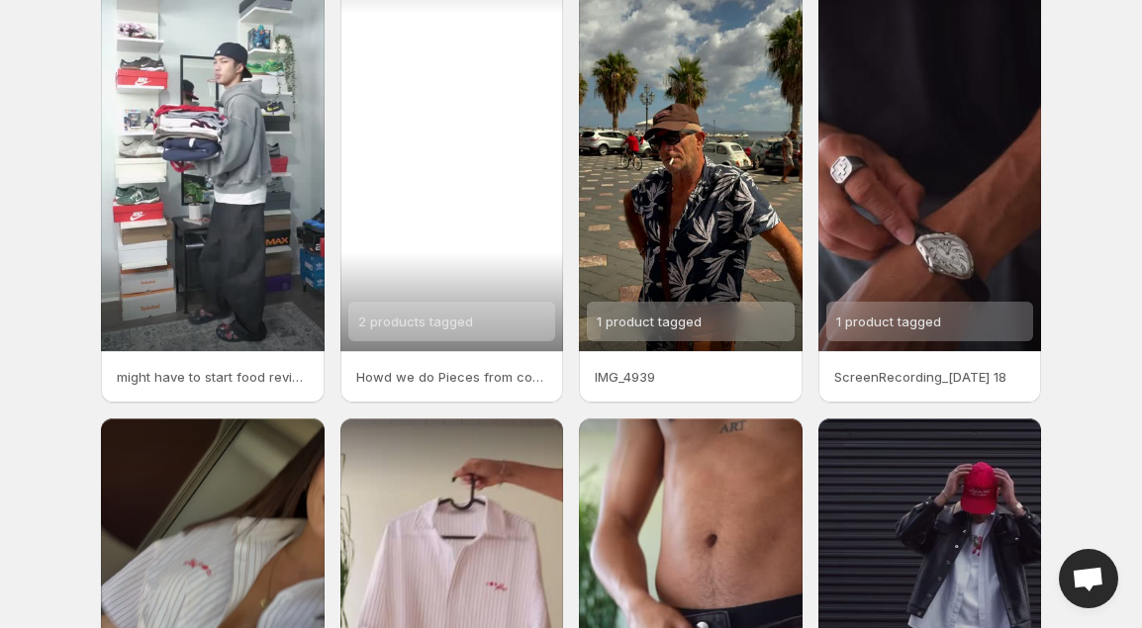
click at [446, 215] on div "2 products tagged" at bounding box center [452, 152] width 224 height 397
